Goal: Leave review/rating: Leave review/rating

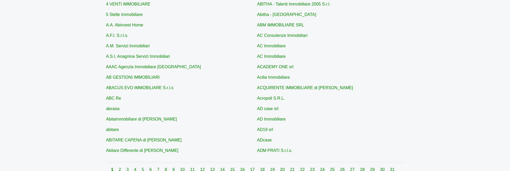
scroll to position [171, 0]
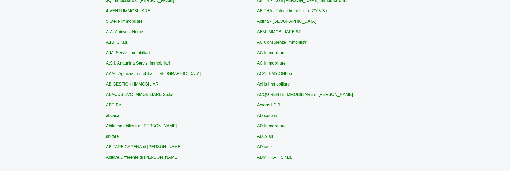
click at [281, 42] on link "AC Consulenze Immobiliari" at bounding box center [282, 42] width 50 height 4
type input "AC Consulenze Immobiliari"
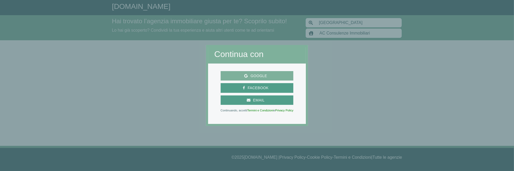
click at [264, 77] on span "Google" at bounding box center [259, 76] width 22 height 7
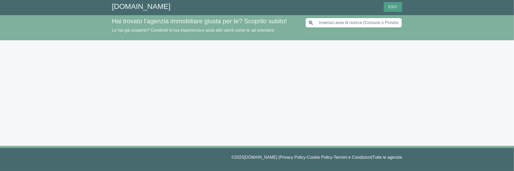
type input "[GEOGRAPHIC_DATA]"
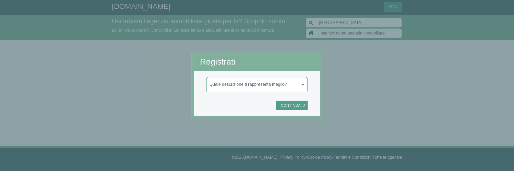
type input "AC Consulenze Immobiliari"
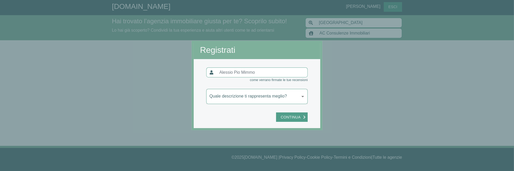
click at [273, 98] on body "[DOMAIN_NAME] [PERSON_NAME] Esci Hai trovato l’agenzia immobiliare giusta per t…" at bounding box center [257, 85] width 514 height 171
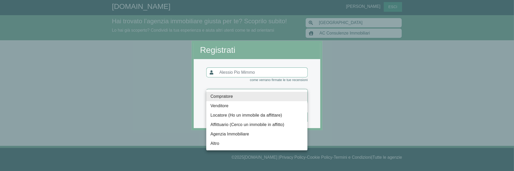
click at [228, 125] on li "Affittuario (Cerco un immobile in affitto)" at bounding box center [256, 124] width 101 height 9
type input "locatario"
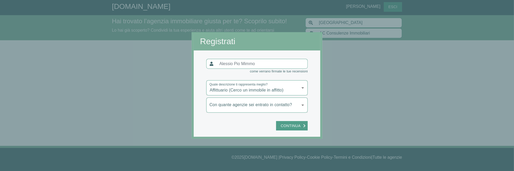
click at [276, 106] on body "[DOMAIN_NAME] [PERSON_NAME] Esci Hai trovato l’agenzia immobiliare giusta per t…" at bounding box center [257, 85] width 514 height 171
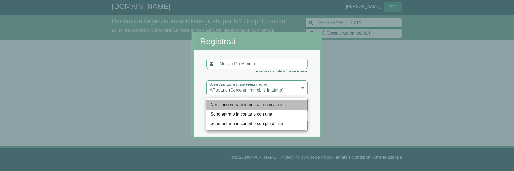
click at [254, 108] on li "Non sono entrato in contatto con alcuna" at bounding box center [256, 104] width 101 height 9
type input "nessuna"
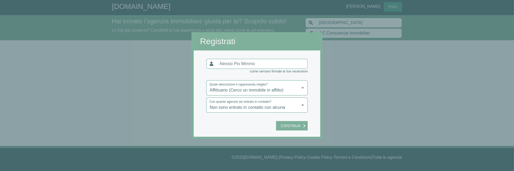
click at [289, 126] on span "Continua" at bounding box center [290, 126] width 25 height 7
